Goal: Information Seeking & Learning: Learn about a topic

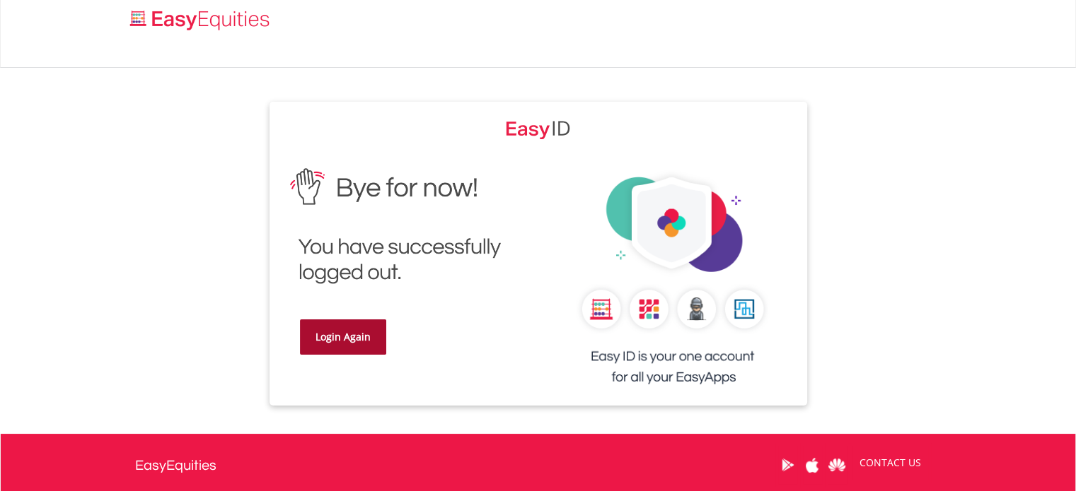
click at [363, 343] on link "Login Again" at bounding box center [343, 337] width 86 height 35
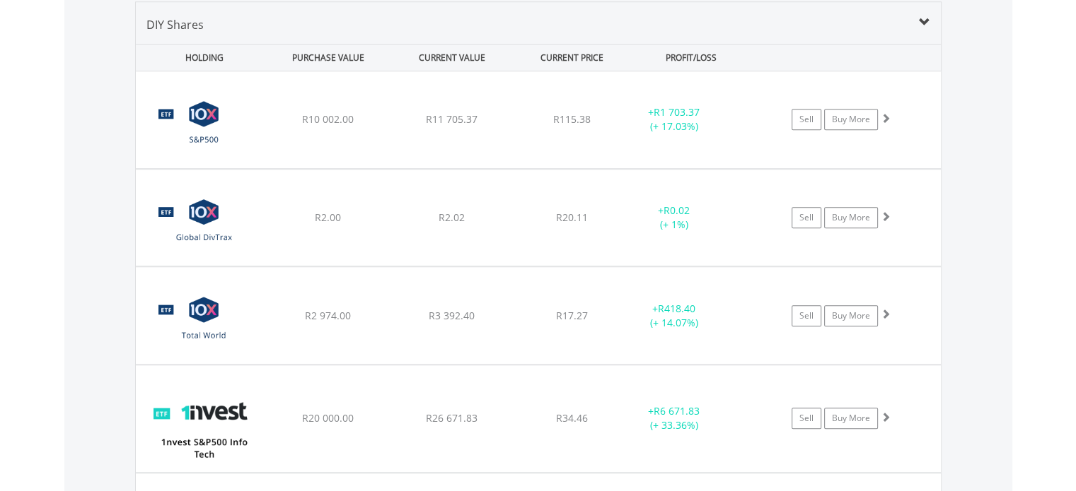
scroll to position [136, 269]
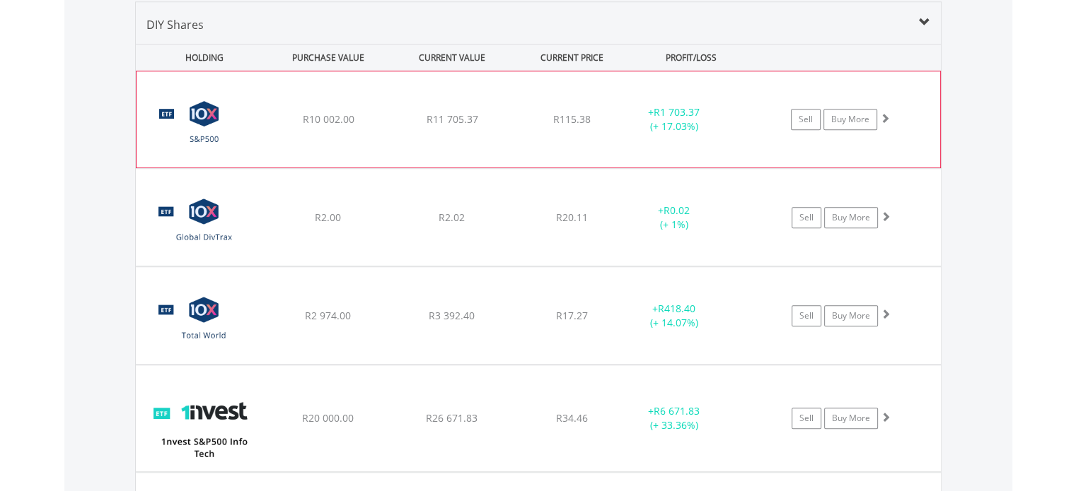
click at [662, 123] on div "+ R1 703.37 (+ 17.03%)" at bounding box center [673, 119] width 106 height 28
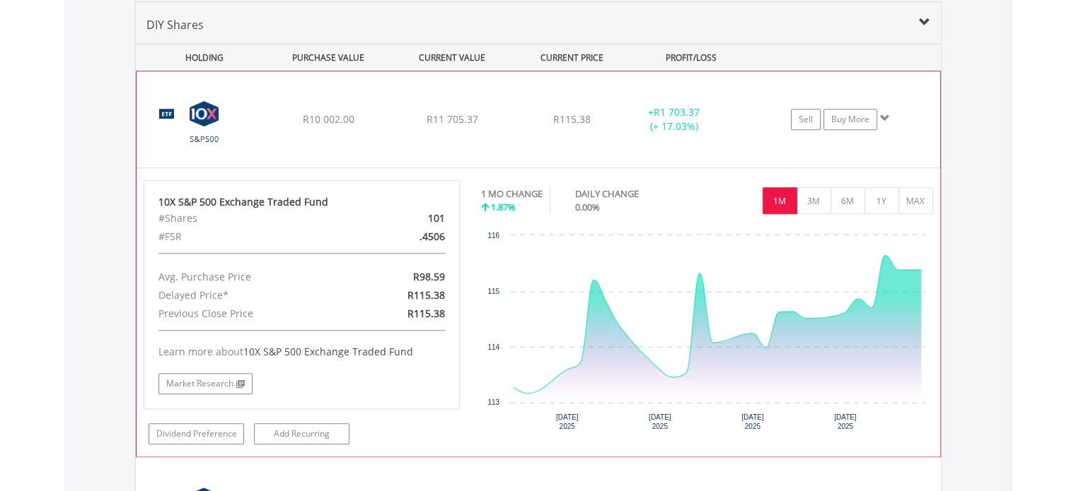
click at [664, 128] on div "+ R1 703.37 (+ 17.03%)" at bounding box center [673, 119] width 106 height 28
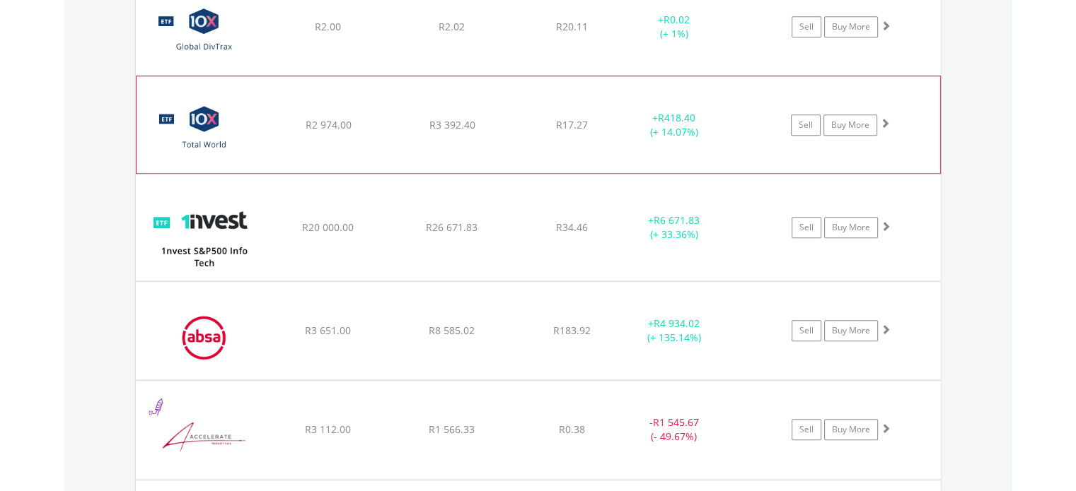
scroll to position [1387, 0]
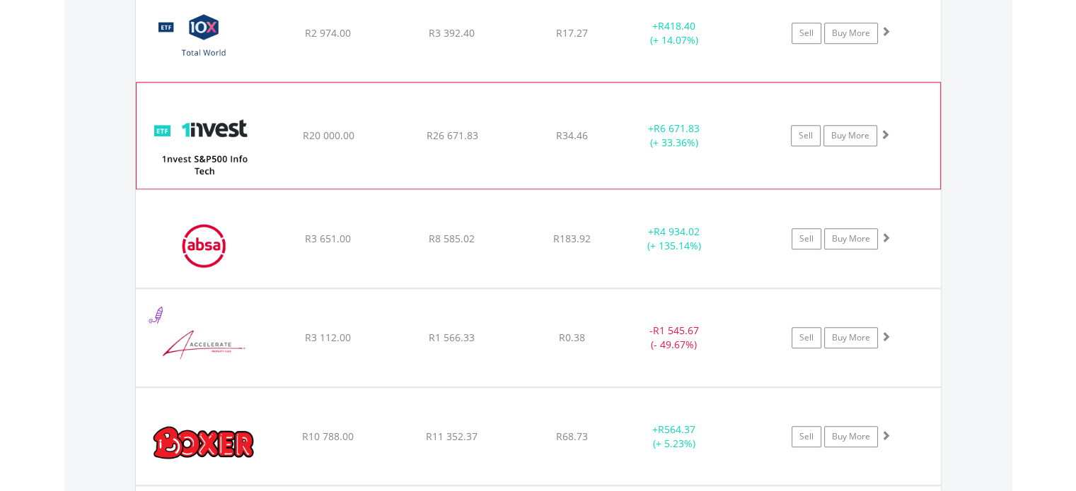
click at [655, 127] on span "R6 671.83" at bounding box center [676, 128] width 46 height 13
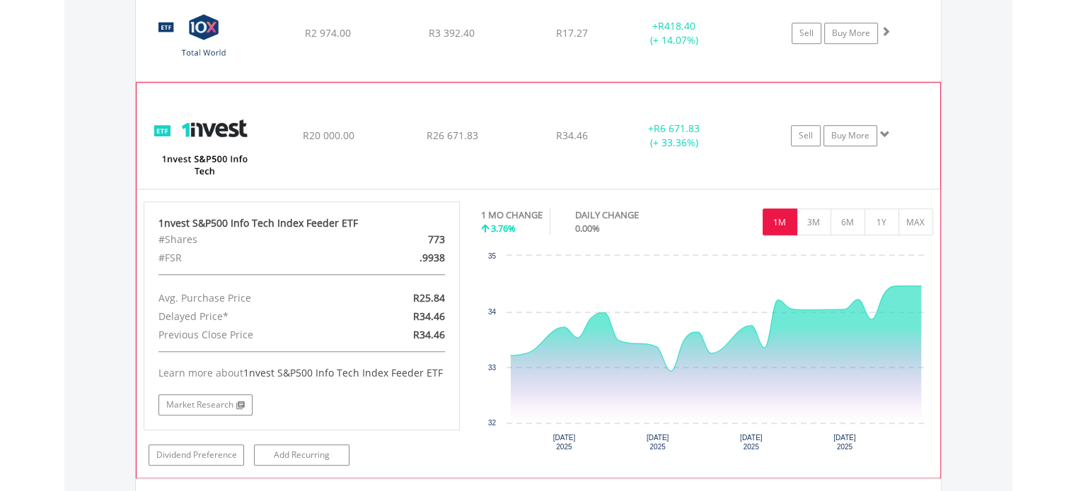
click at [716, 139] on div "+ R6 671.83 (+ 33.36%)" at bounding box center [673, 136] width 106 height 28
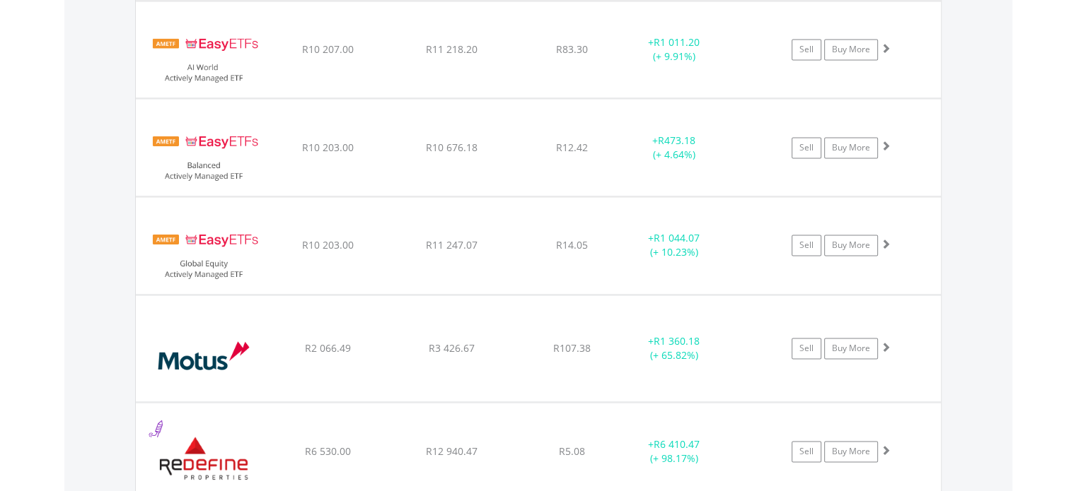
scroll to position [2023, 0]
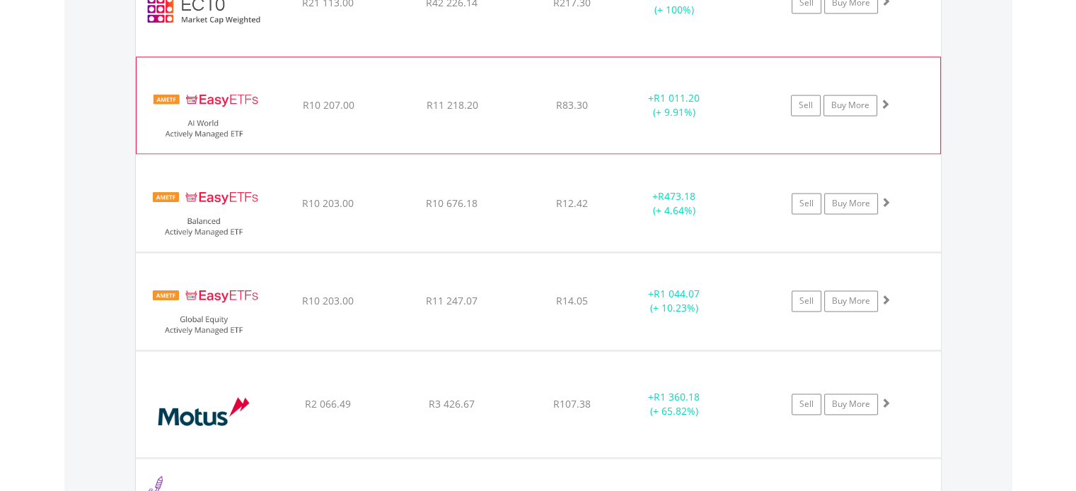
click at [667, 127] on div "﻿ EasyETFs AI World Actively Managed ETF R10 207.00 R11 218.20 R83.30 + R1 011.…" at bounding box center [537, 105] width 803 height 96
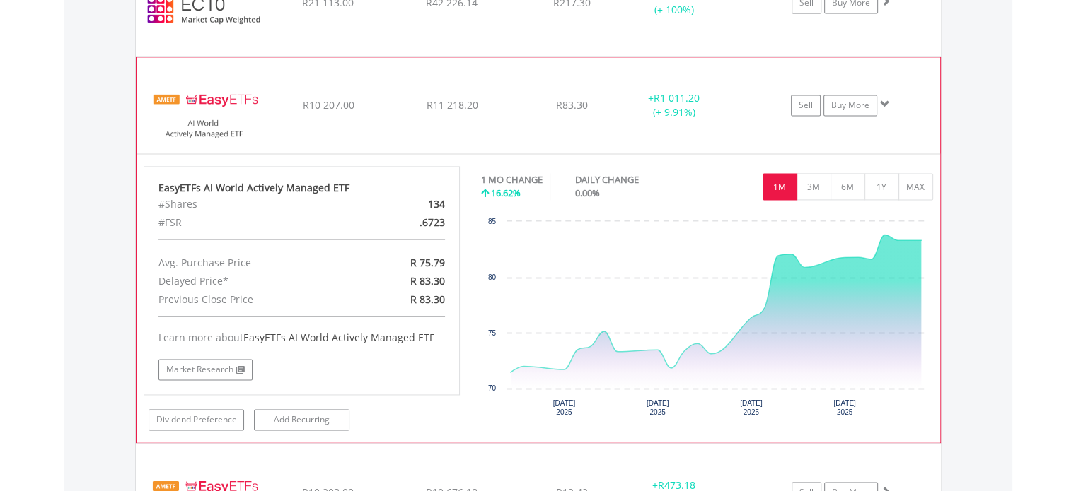
click at [667, 127] on div "﻿ EasyETFs AI World Actively Managed ETF R10 207.00 R11 218.20 R83.30 + R1 011.…" at bounding box center [537, 105] width 803 height 96
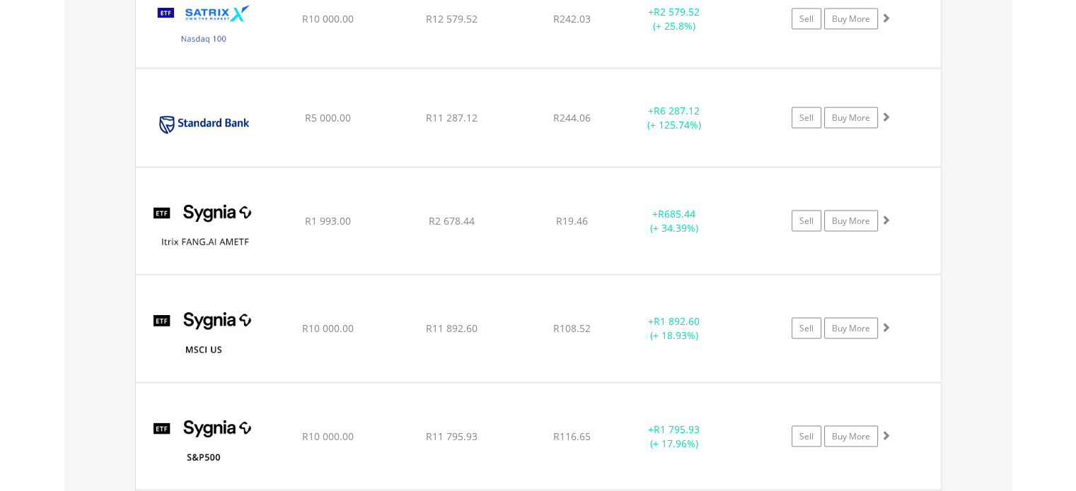
scroll to position [2872, 0]
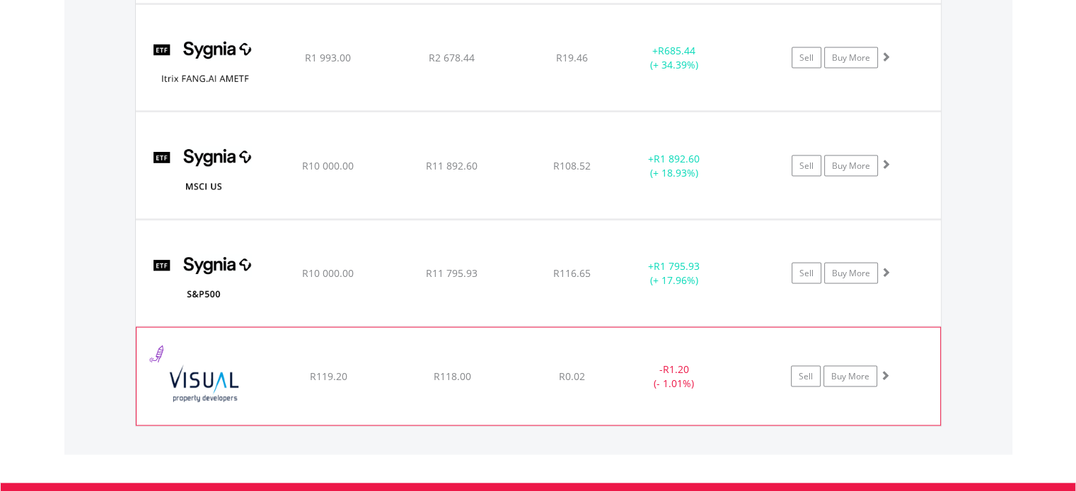
click at [705, 344] on div "﻿ Visual International Holdings Limited R119.20 R118.00 R0.02 - R1.20 (- 1.01%)…" at bounding box center [537, 377] width 803 height 98
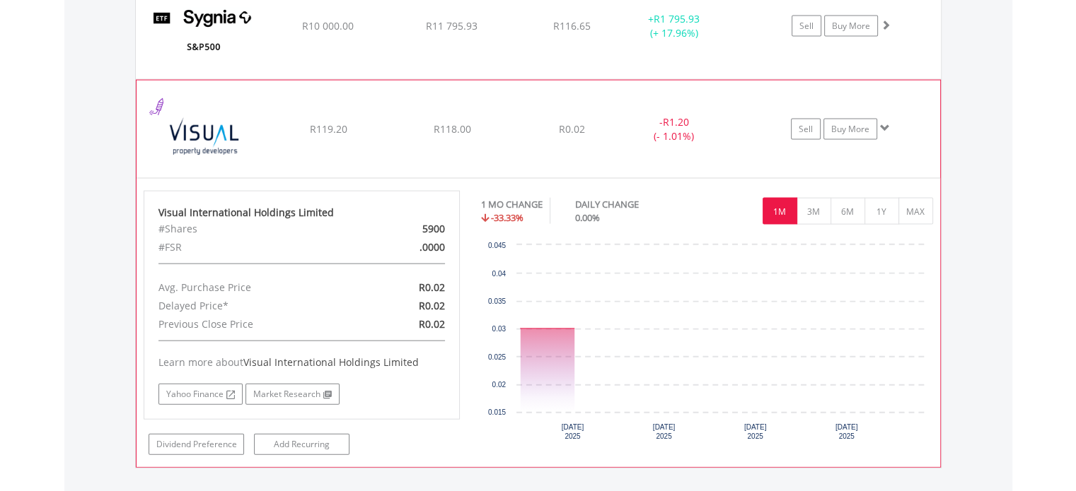
scroll to position [3155, 0]
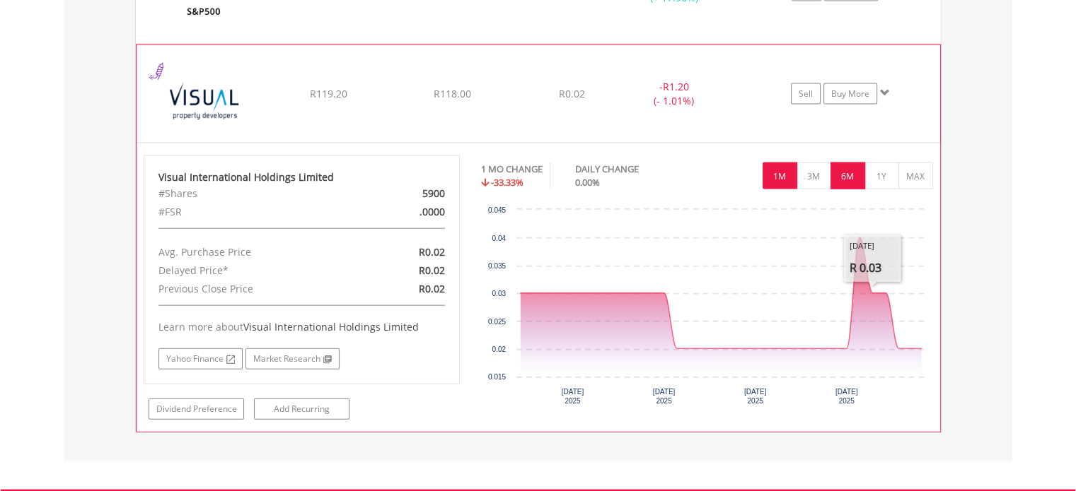
click at [843, 171] on button "6M" at bounding box center [847, 176] width 35 height 27
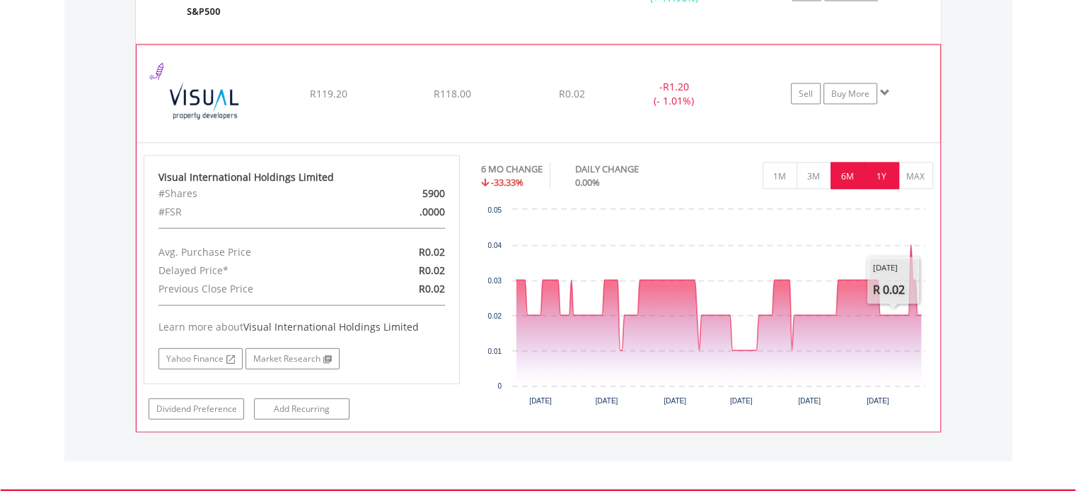
click at [871, 165] on button "1Y" at bounding box center [881, 176] width 35 height 27
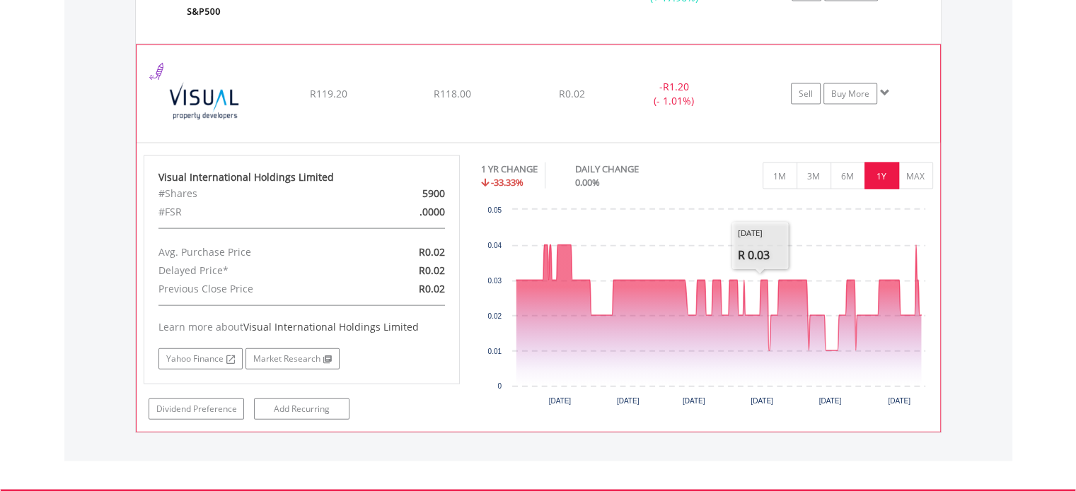
click at [916, 156] on div "1M 3M 6M 1Y MAX" at bounding box center [707, 159] width 452 height 7
click at [909, 167] on button "MAX" at bounding box center [915, 176] width 35 height 27
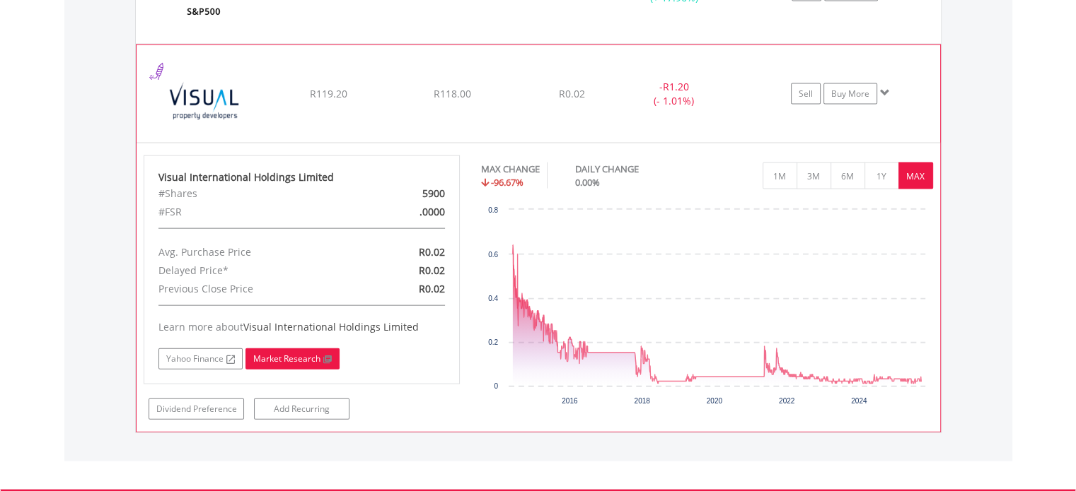
click at [273, 359] on link "Market Research" at bounding box center [292, 359] width 94 height 21
click at [297, 359] on link "Market Research" at bounding box center [292, 359] width 94 height 21
